Goal: Check status

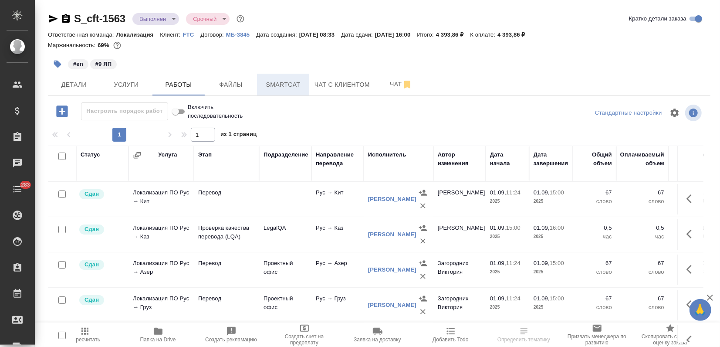
click at [280, 87] on span "Smartcat" at bounding box center [283, 84] width 42 height 11
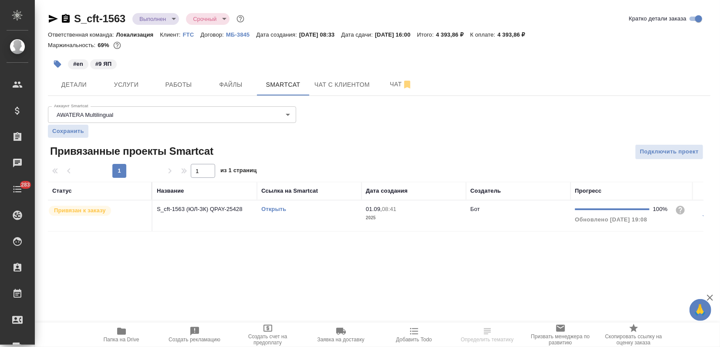
click at [277, 205] on div "Открыть" at bounding box center [309, 209] width 96 height 9
click at [277, 209] on link "Открыть" at bounding box center [273, 209] width 25 height 7
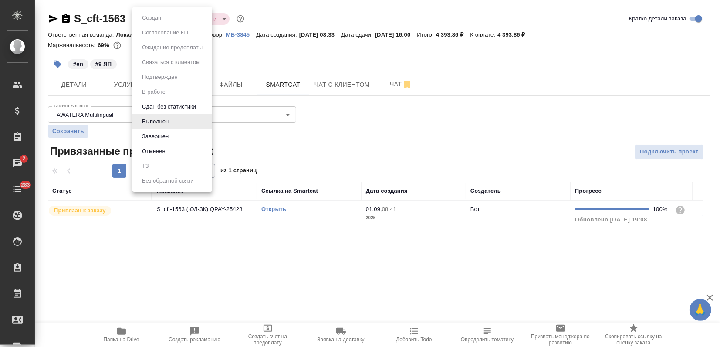
click at [145, 19] on body "🙏 .cls-1 fill:#fff; AWATERA Zagorodnikh [PERSON_NAME] Спецификации Заказы 2 Чат…" at bounding box center [360, 173] width 720 height 347
click at [156, 137] on button "Завершен" at bounding box center [155, 137] width 32 height 10
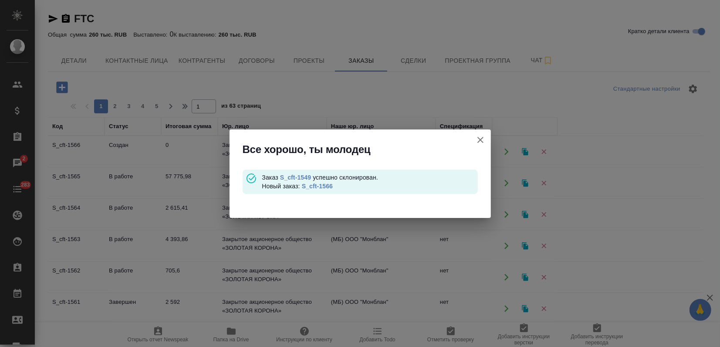
scroll to position [290, 0]
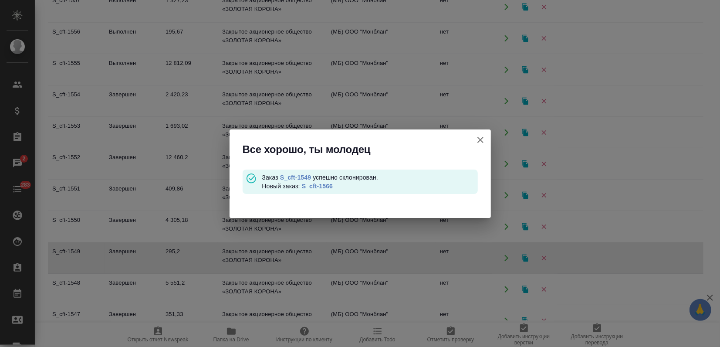
click at [477, 137] on icon "button" at bounding box center [480, 140] width 10 height 10
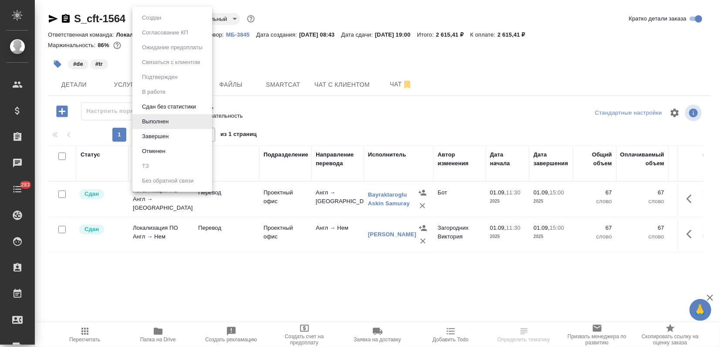
click at [171, 16] on body "🙏 .cls-1 fill:#fff; AWATERA Zagorodnikh [PERSON_NAME] Спецификации Заказы Чаты …" at bounding box center [360, 173] width 720 height 347
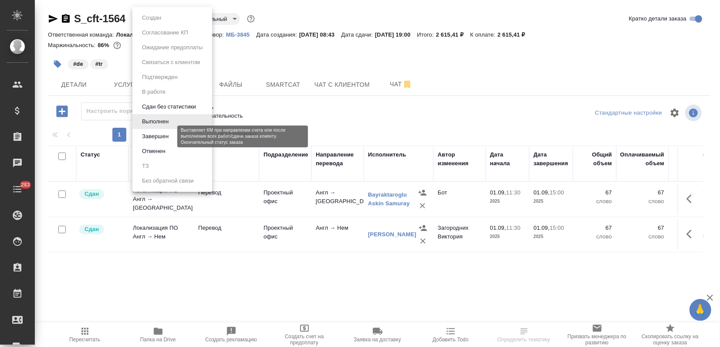
click at [161, 132] on button "Завершен" at bounding box center [155, 137] width 32 height 10
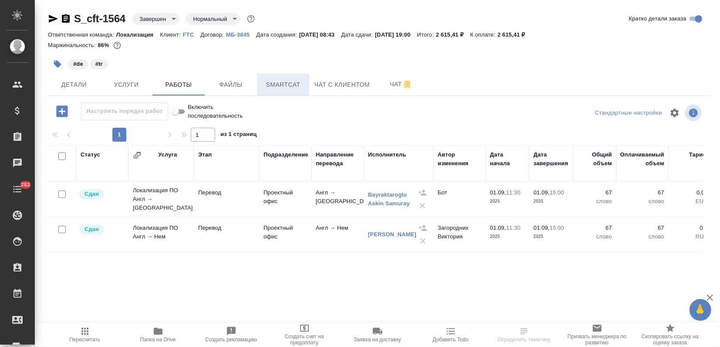
click at [291, 83] on span "Smartcat" at bounding box center [283, 84] width 42 height 11
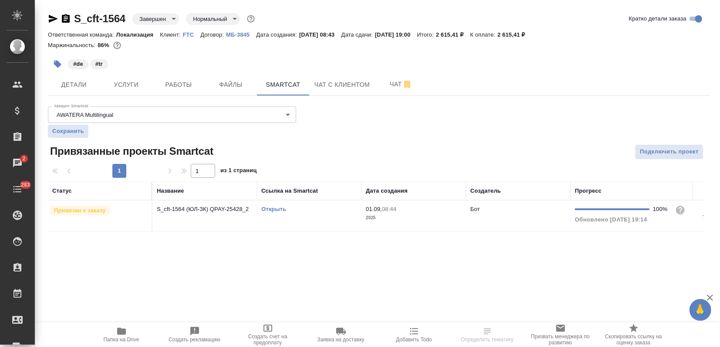
click at [278, 210] on link "Открыть" at bounding box center [273, 209] width 25 height 7
